Goal: Task Accomplishment & Management: Manage account settings

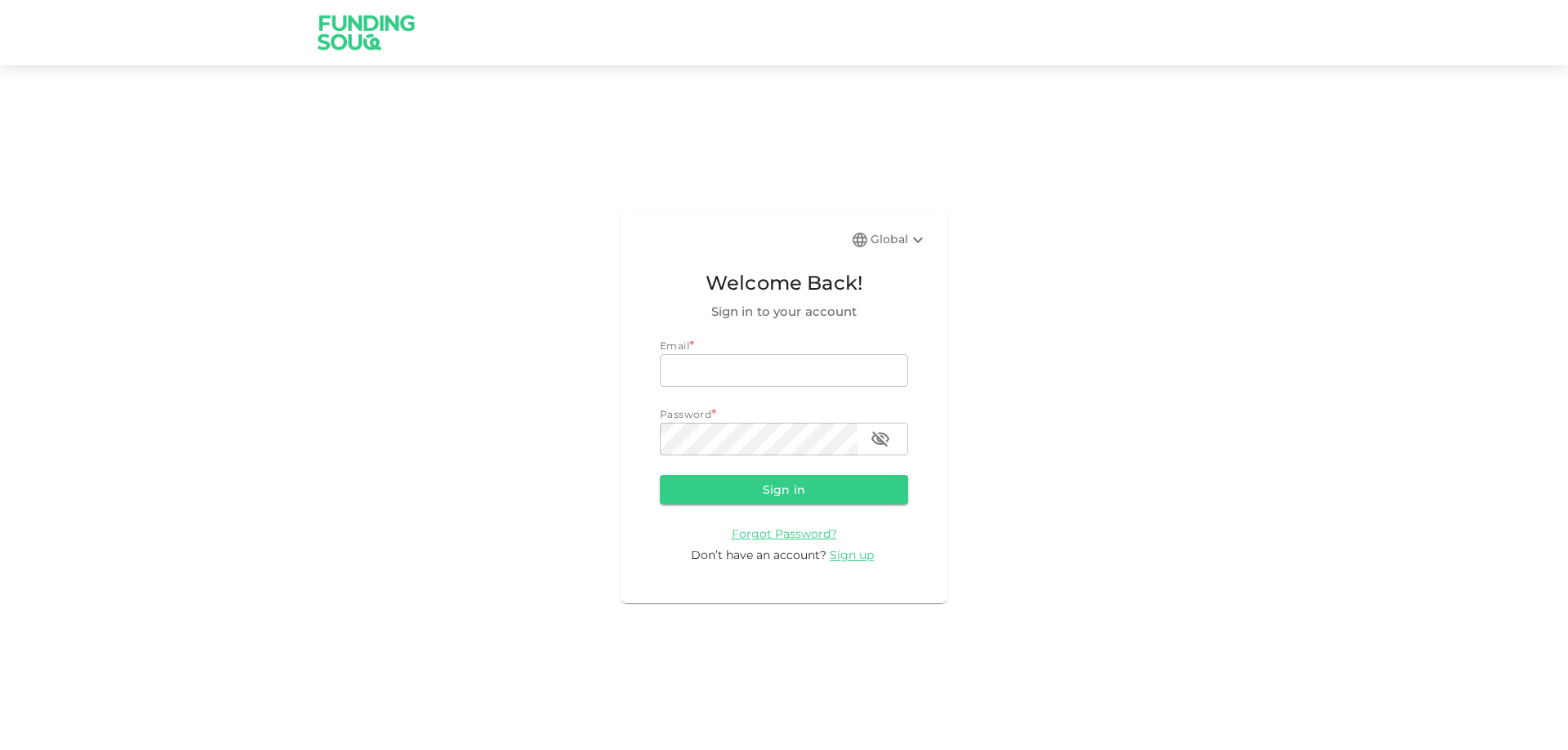
type input "[EMAIL_ADDRESS][DOMAIN_NAME]"
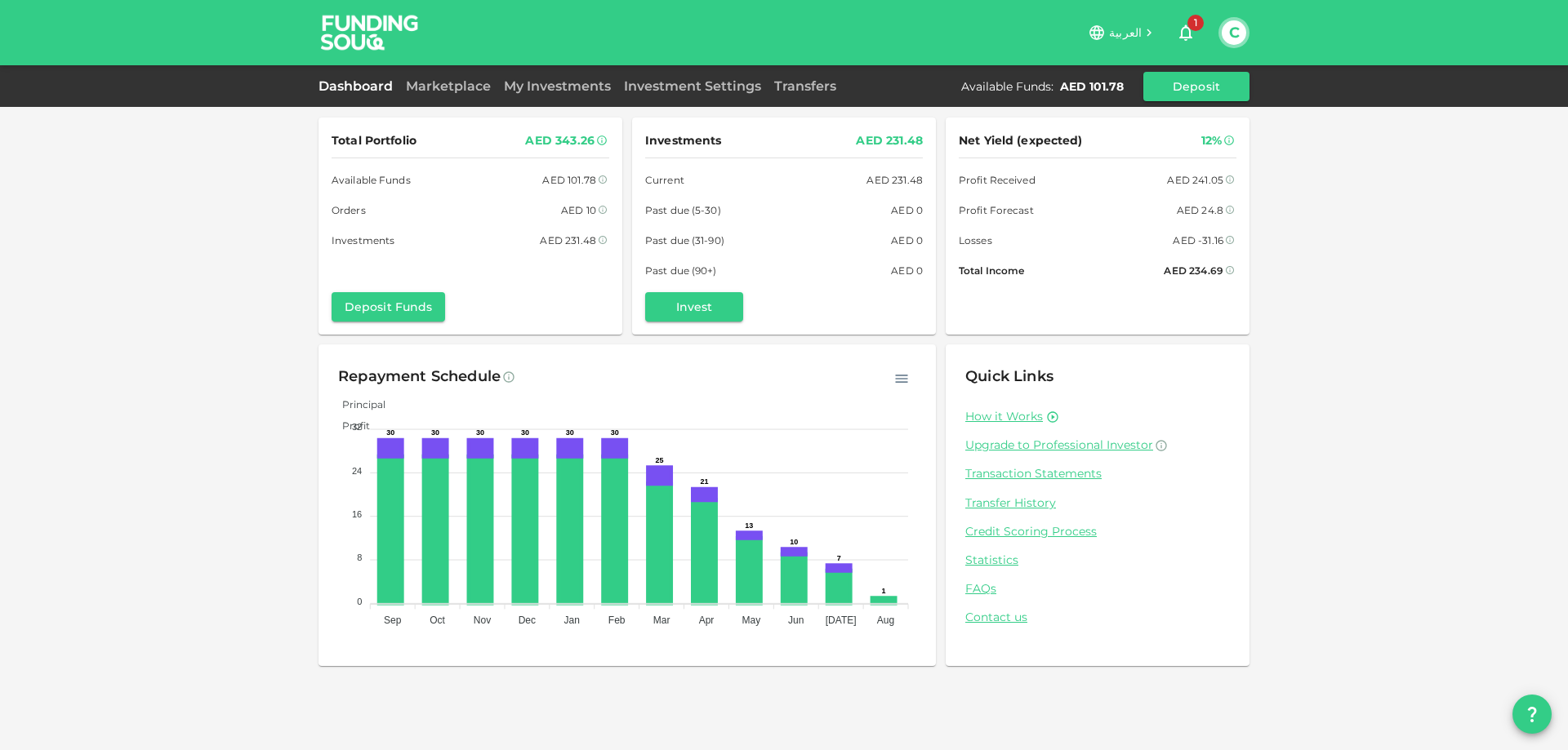
click at [1183, 34] on icon "button" at bounding box center [1186, 32] width 20 height 20
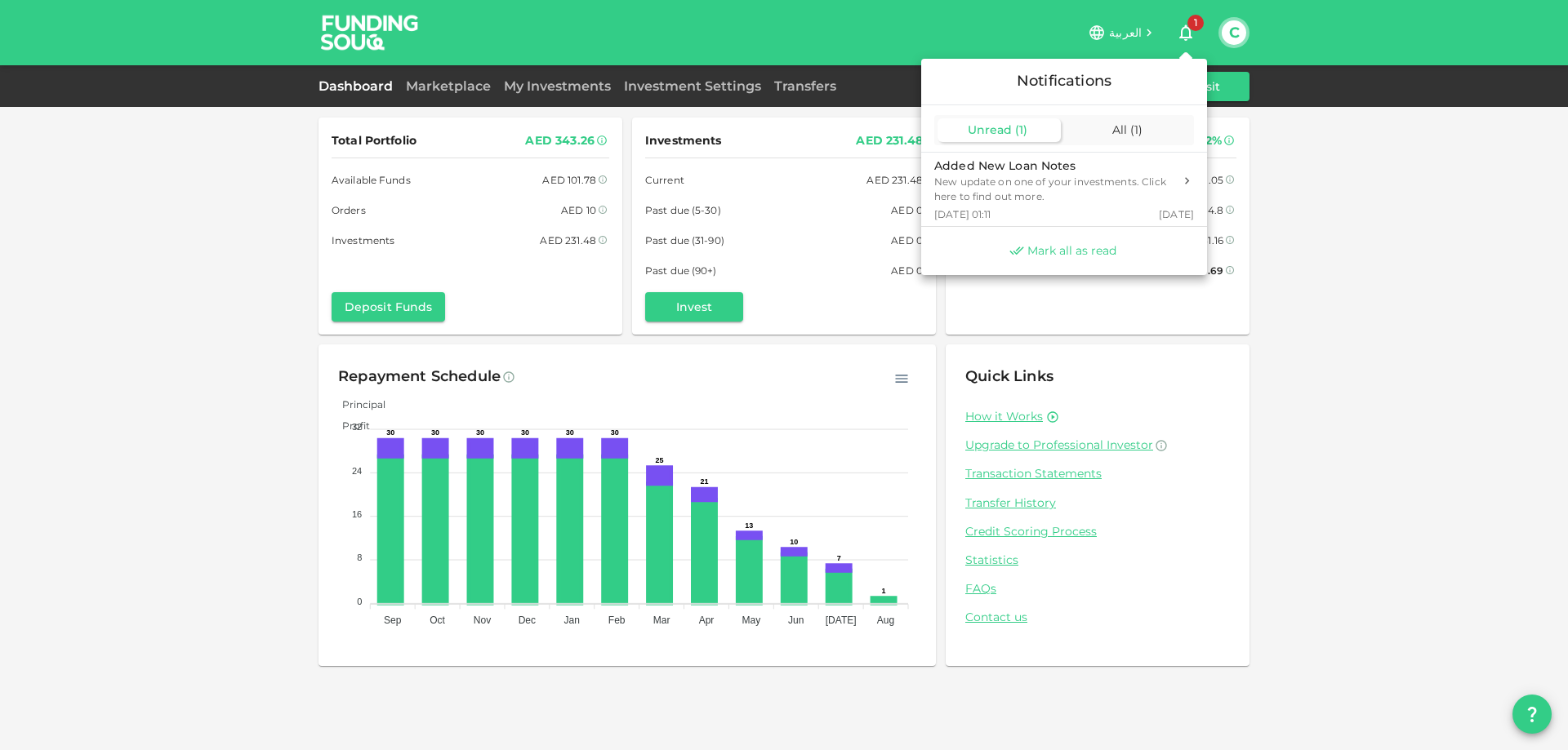
click at [1059, 247] on span "Mark all as read" at bounding box center [1072, 251] width 89 height 16
click at [1322, 186] on div at bounding box center [784, 375] width 1568 height 750
